Goal: Communication & Community: Answer question/provide support

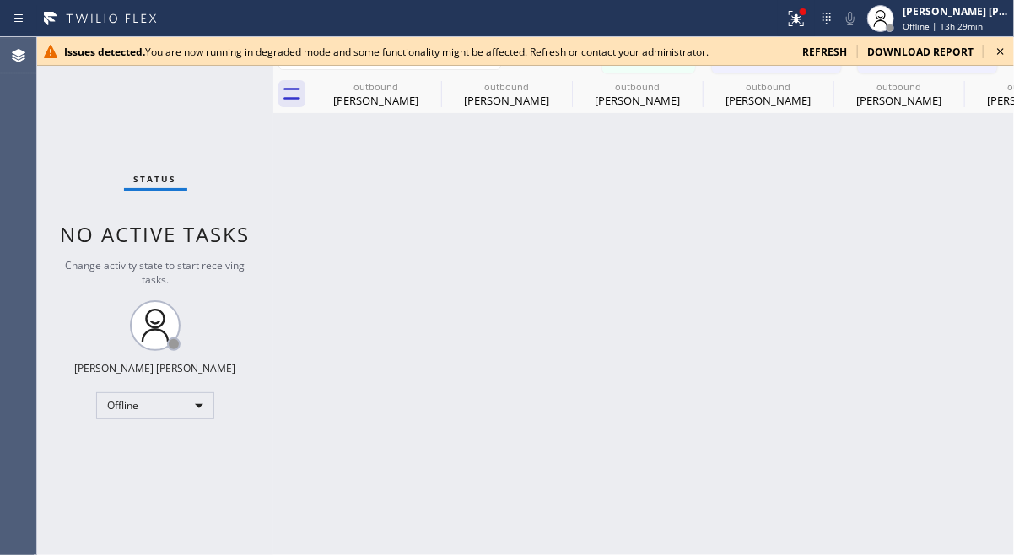
click at [996, 51] on icon at bounding box center [1000, 51] width 20 height 20
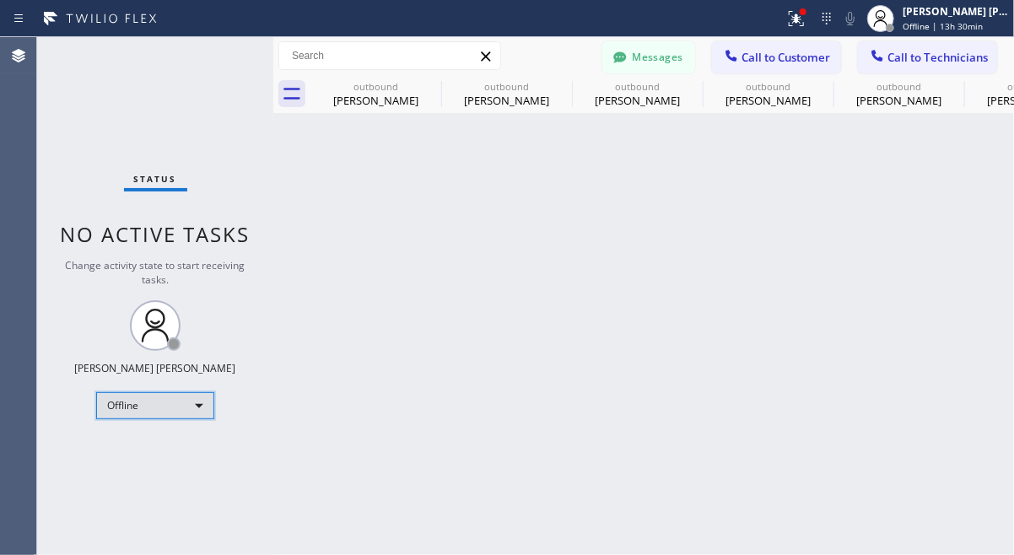
click at [186, 401] on div "Offline" at bounding box center [155, 405] width 118 height 27
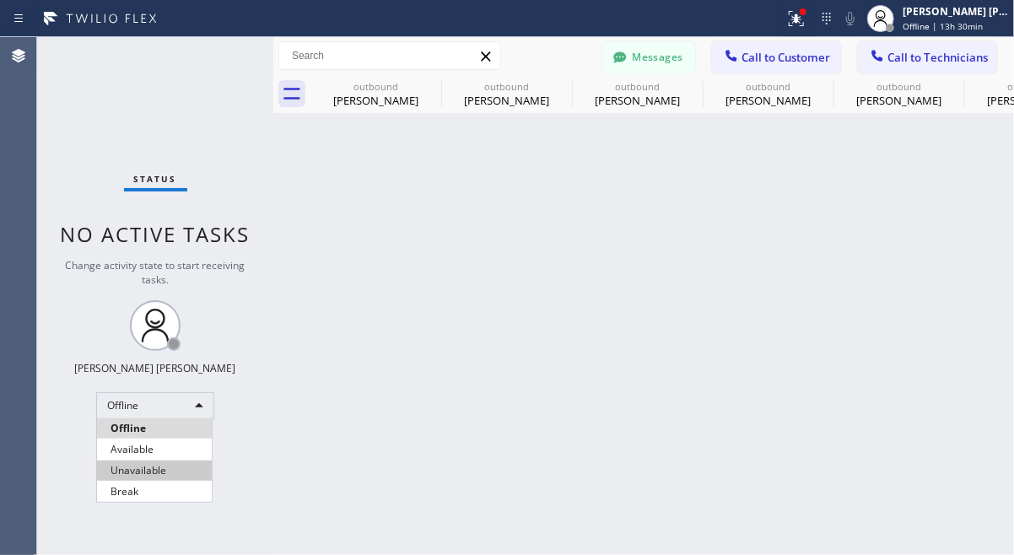
click at [156, 477] on li "Unavailable" at bounding box center [154, 471] width 115 height 20
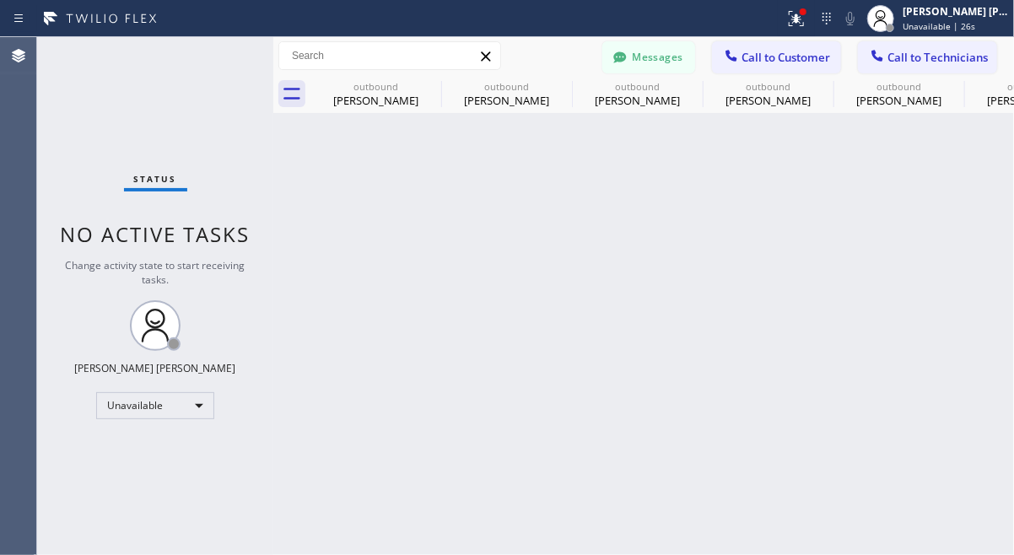
click at [68, 103] on div "Status No active tasks Change activity state to start receiving tasks. Ashley B…" at bounding box center [155, 296] width 236 height 518
click at [761, 70] on button "Call to Customer" at bounding box center [776, 57] width 129 height 32
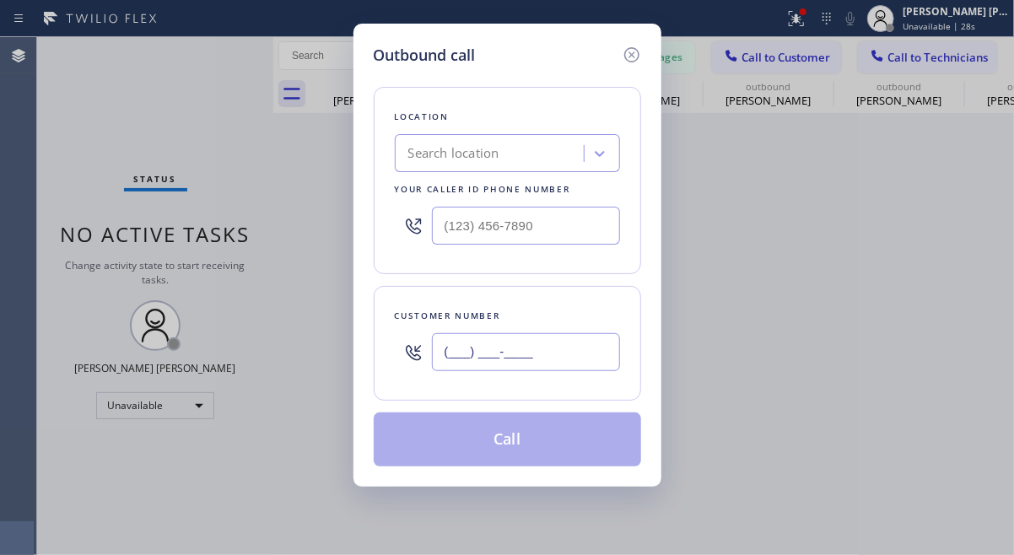
click at [504, 340] on input "(___) ___-____" at bounding box center [526, 352] width 188 height 38
paste input "408) 643-3856"
type input "(408) 643-3856"
click at [210, 156] on div "Outbound call Location Search location Your caller id phone number Customer num…" at bounding box center [507, 277] width 1014 height 555
click at [495, 146] on div "Search location" at bounding box center [453, 153] width 91 height 19
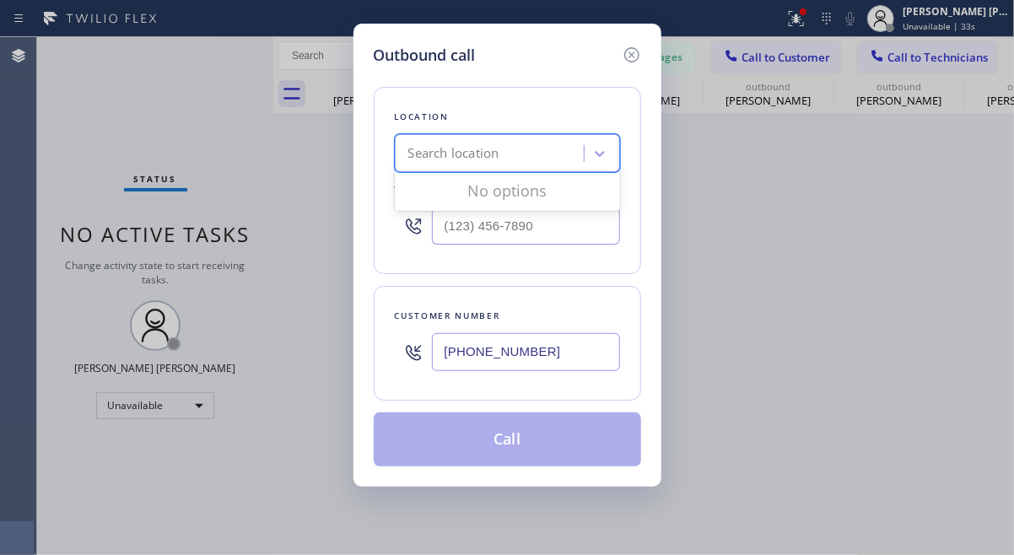
paste input "5 Star Electric San Jose"
type input "5 Star Electric San Jose"
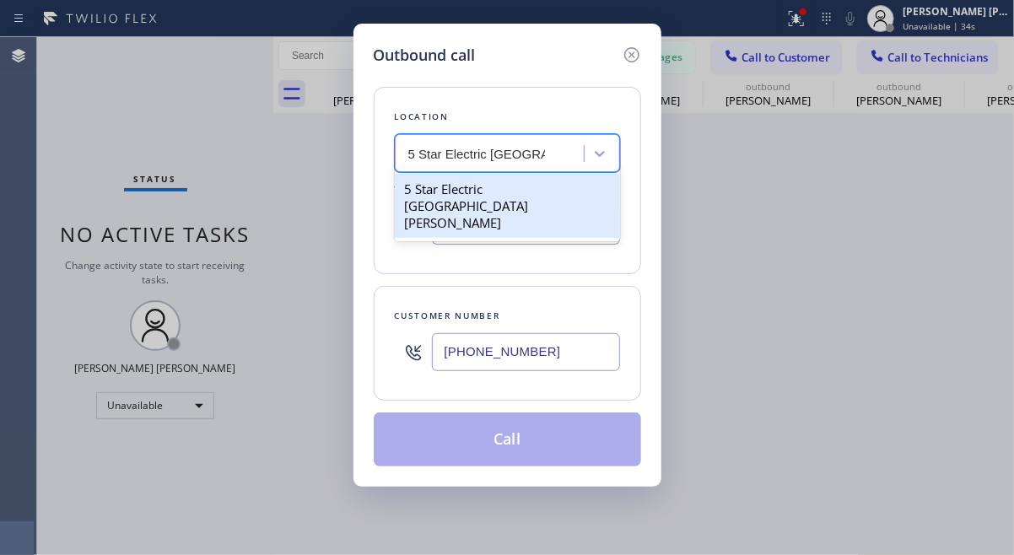
click at [499, 202] on div "5 Star Electric San Jose" at bounding box center [507, 206] width 225 height 64
type input "(669) 239-2575"
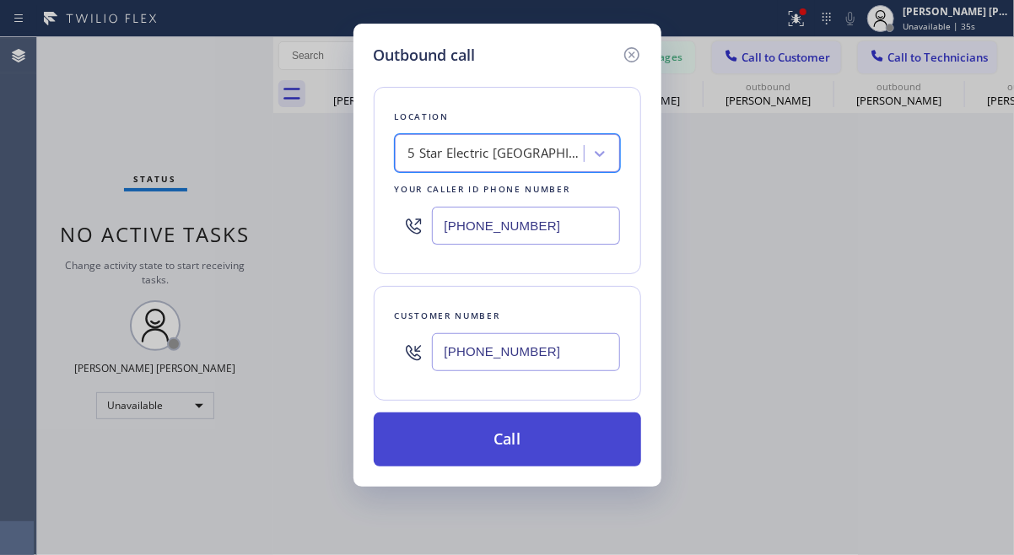
click at [469, 443] on button "Call" at bounding box center [507, 439] width 267 height 54
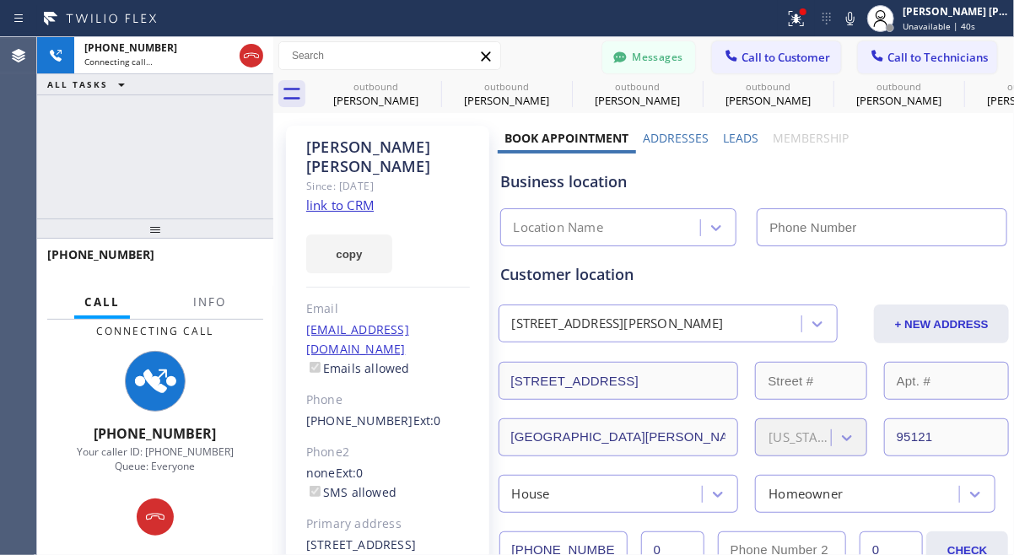
type input "(669) 239-2575"
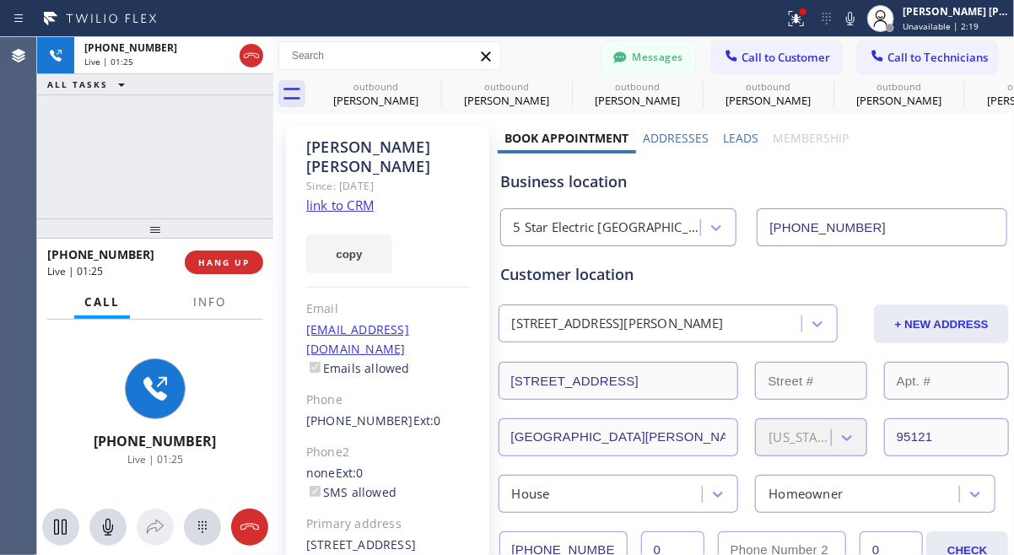
click at [136, 164] on div "+14086433856 Live | 01:25 ALL TASKS ALL TASKS ACTIVE TASKS TASKS IN WRAP UP" at bounding box center [155, 127] width 236 height 181
click at [154, 154] on div "+14086433856 Live | 01:26 ALL TASKS ALL TASKS ACTIVE TASKS TASKS IN WRAP UP" at bounding box center [155, 127] width 236 height 181
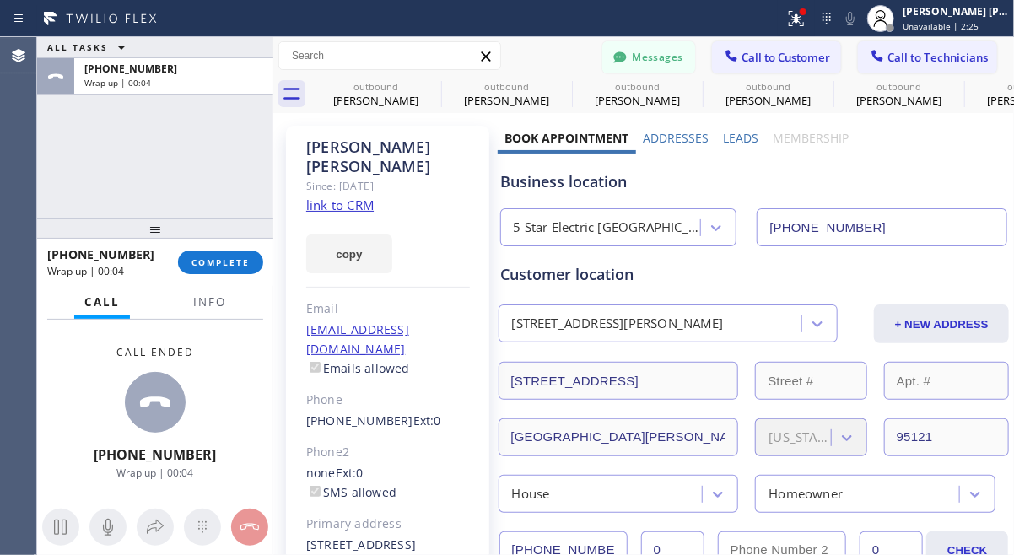
drag, startPoint x: 139, startPoint y: 177, endPoint x: 185, endPoint y: 36, distance: 148.0
click at [139, 177] on div "ALL TASKS ALL TASKS ACTIVE TASKS TASKS IN WRAP UP +14086433856 Wrap up | 00:04" at bounding box center [155, 127] width 236 height 181
click at [227, 265] on span "COMPLETE" at bounding box center [220, 262] width 58 height 12
click at [175, 143] on div "ALL TASKS ALL TASKS ACTIVE TASKS TASKS IN WRAP UP +14086433856" at bounding box center [155, 127] width 236 height 181
drag, startPoint x: 124, startPoint y: 142, endPoint x: 123, endPoint y: 107, distance: 34.6
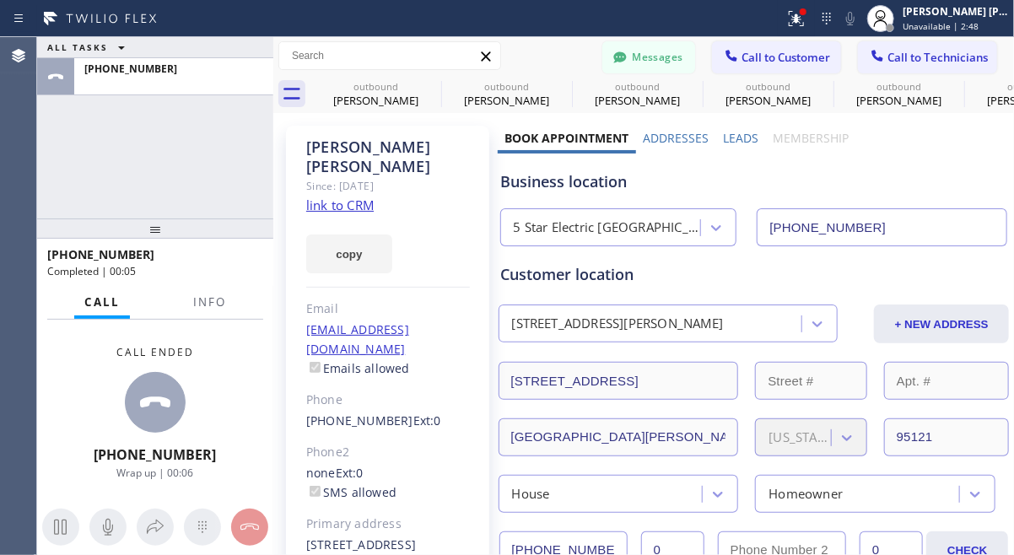
click at [124, 142] on div "ALL TASKS ALL TASKS ACTIVE TASKS TASKS IN WRAP UP +14086433856" at bounding box center [155, 127] width 236 height 181
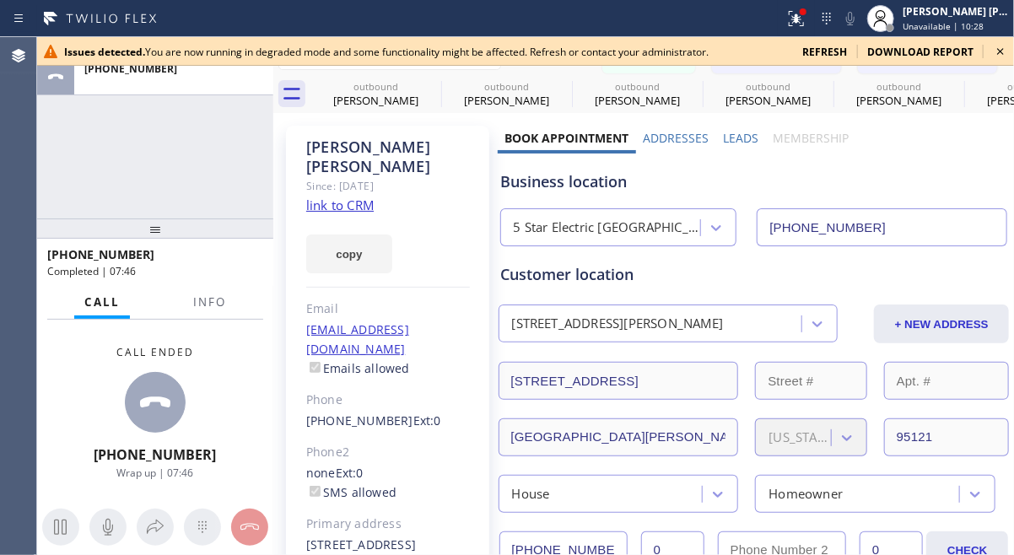
click at [995, 48] on icon at bounding box center [1000, 51] width 20 height 20
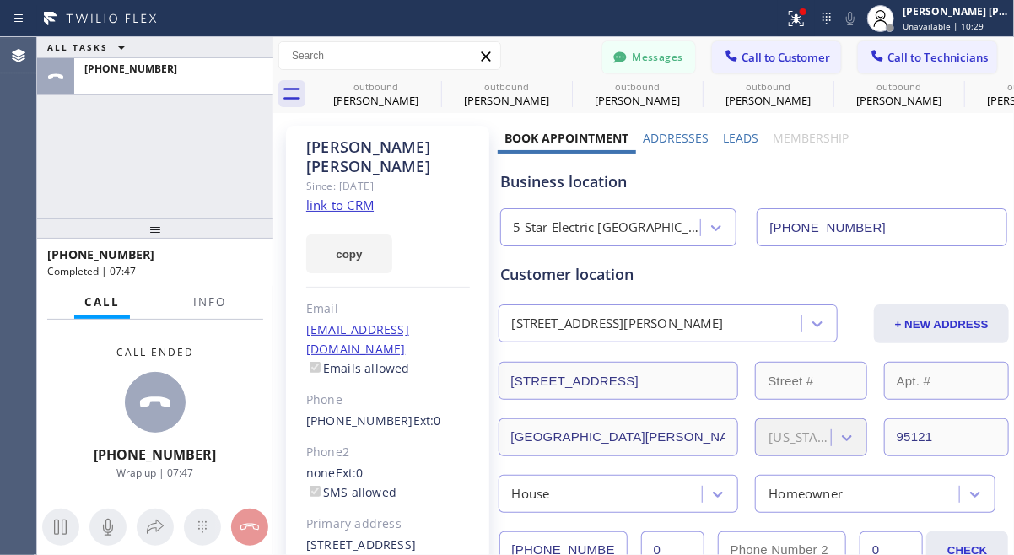
click at [102, 166] on div "ALL TASKS ALL TASKS ACTIVE TASKS TASKS IN WRAP UP +14086433856" at bounding box center [155, 127] width 236 height 181
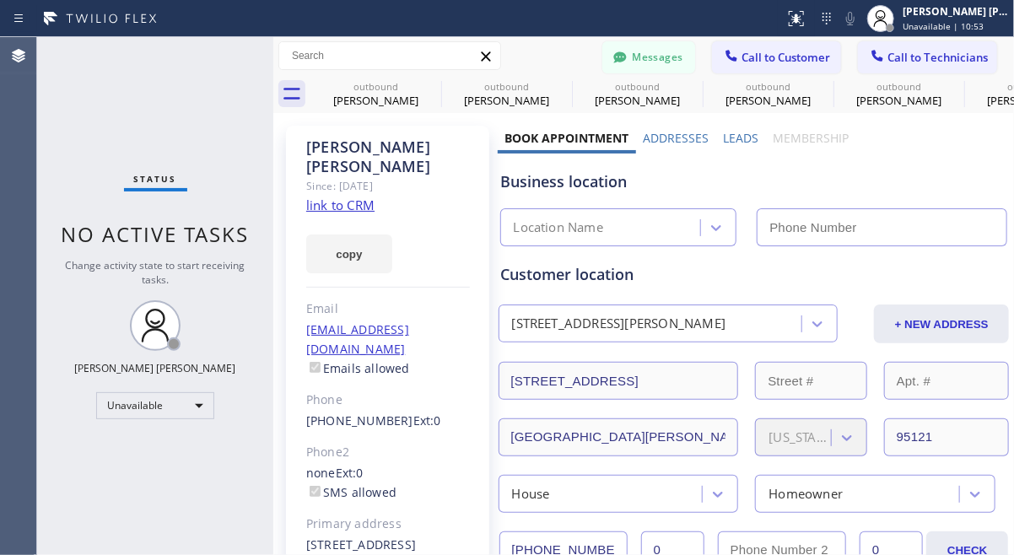
type input "(669) 239-2575"
click at [202, 405] on div "Unavailable" at bounding box center [155, 405] width 118 height 27
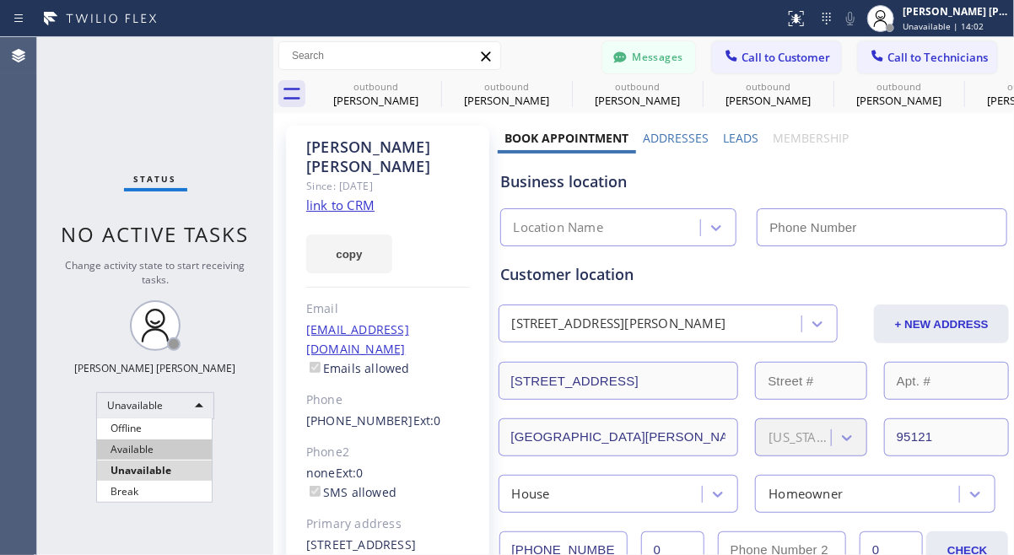
click at [143, 445] on li "Available" at bounding box center [154, 449] width 115 height 20
